Goal: Task Accomplishment & Management: Manage account settings

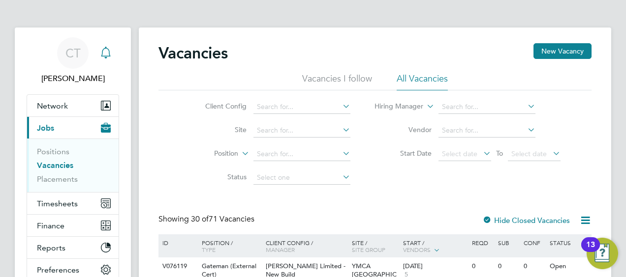
click at [105, 56] on icon "Main navigation" at bounding box center [106, 53] width 12 height 12
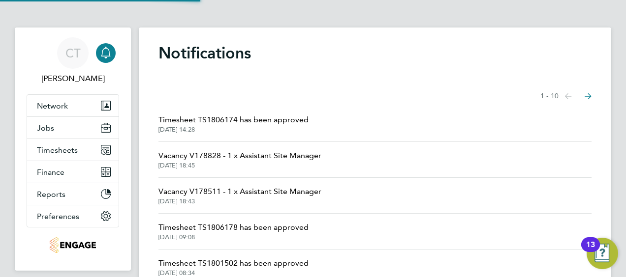
scroll to position [23, 0]
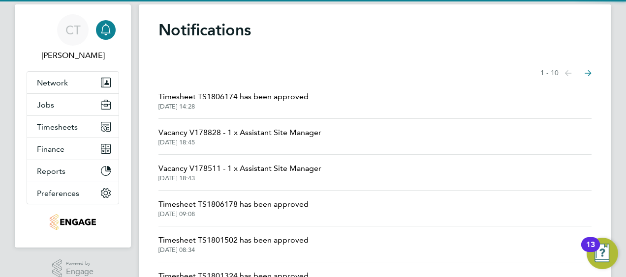
click at [218, 141] on span "[DATE] 18:45" at bounding box center [239, 143] width 163 height 8
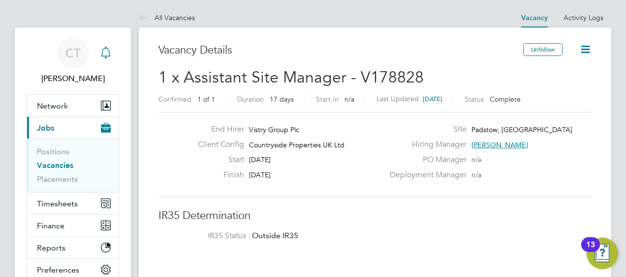
click at [104, 50] on icon "Main navigation" at bounding box center [106, 53] width 12 height 12
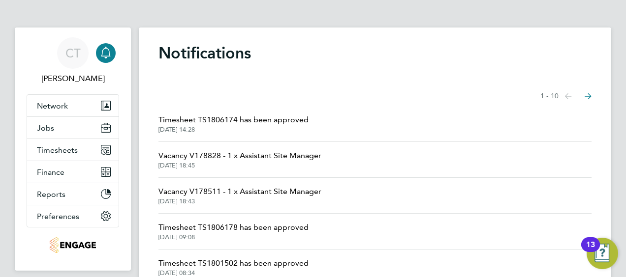
click at [251, 166] on span "[DATE] 18:45" at bounding box center [239, 166] width 163 height 8
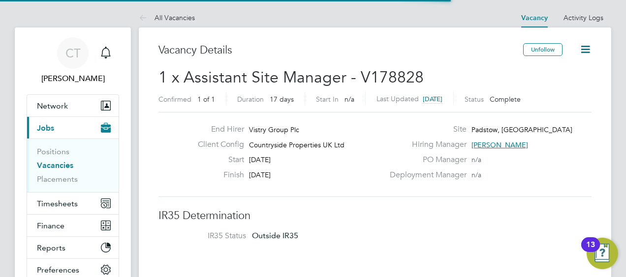
scroll to position [5, 5]
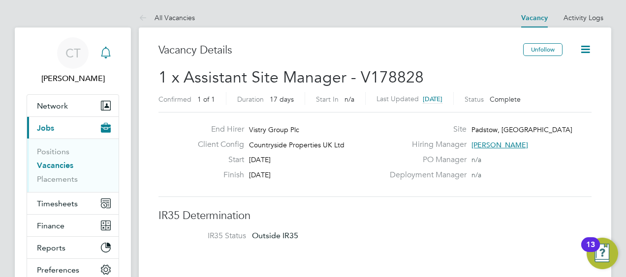
click at [107, 55] on icon "Main navigation" at bounding box center [106, 53] width 12 height 12
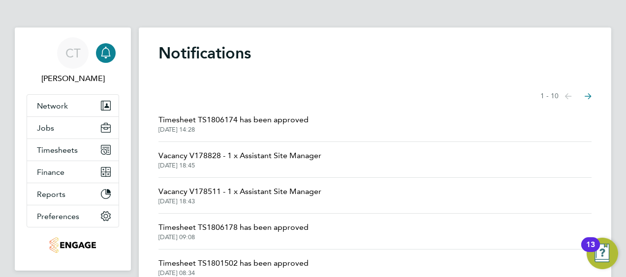
click at [222, 196] on span "Vacancy V178511 - 1 x Assistant Site Manager" at bounding box center [239, 192] width 163 height 12
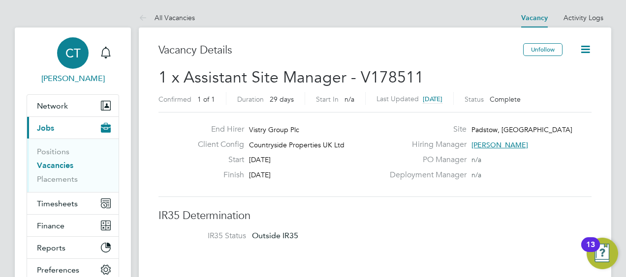
click at [73, 60] on span "CT" at bounding box center [72, 53] width 15 height 13
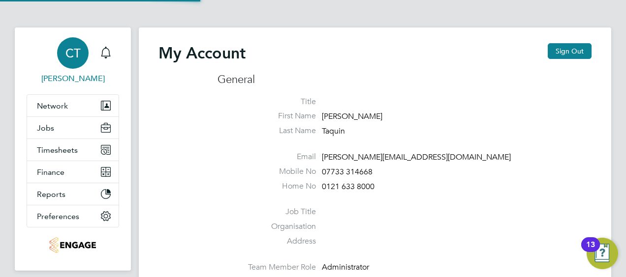
type input "[PERSON_NAME][EMAIL_ADDRESS][DOMAIN_NAME]"
